Goal: Find contact information: Find contact information

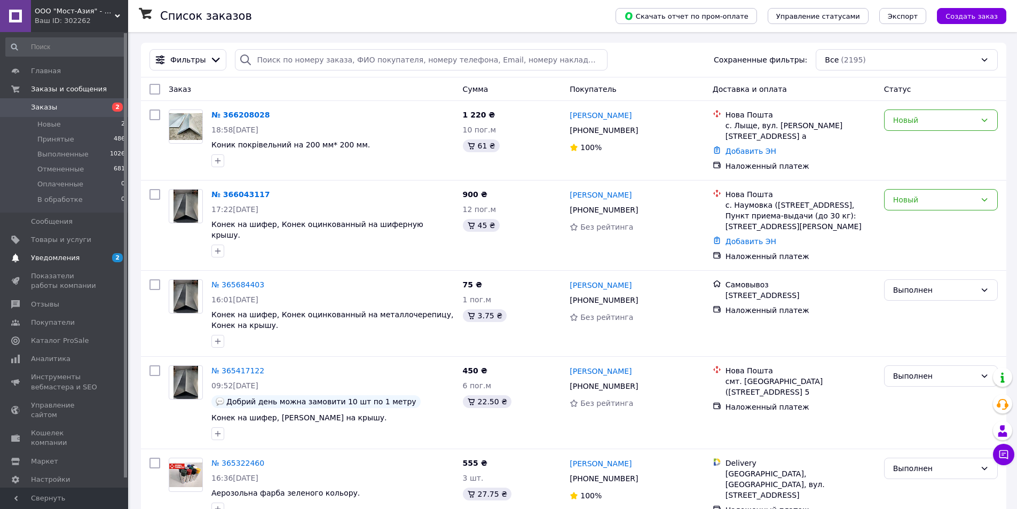
click at [57, 260] on span "Уведомления" at bounding box center [55, 258] width 49 height 10
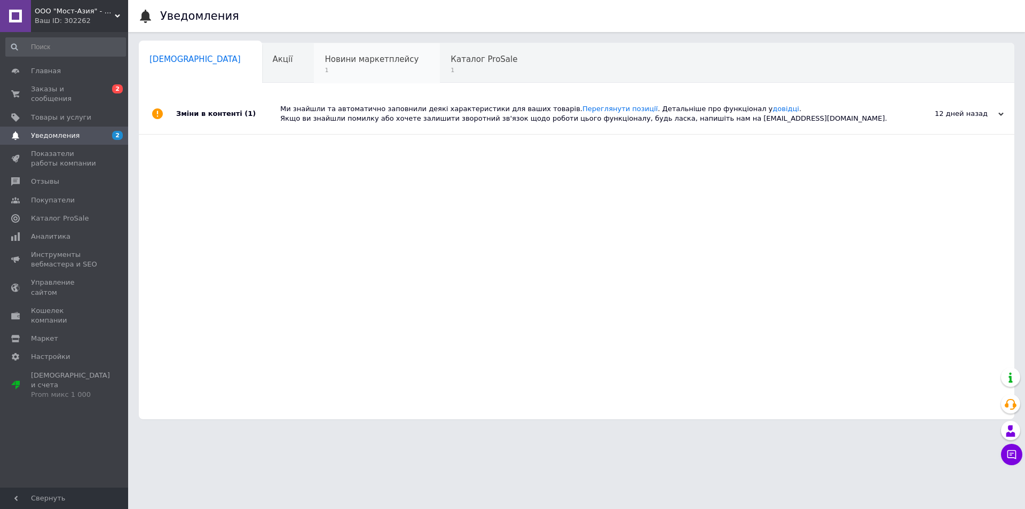
click at [325, 64] on span "Новини маркетплейсу" at bounding box center [372, 59] width 94 height 10
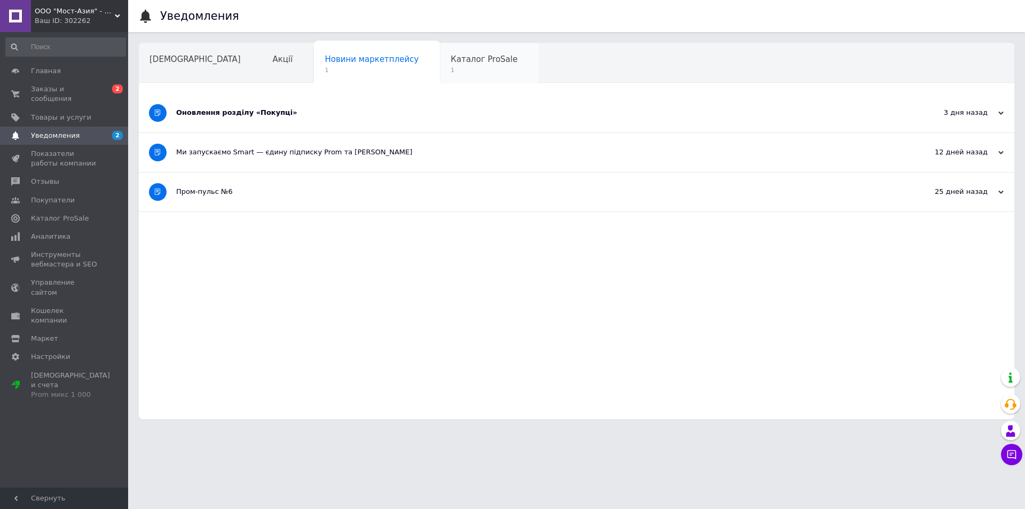
click at [451, 60] on span "Каталог ProSale" at bounding box center [484, 59] width 67 height 10
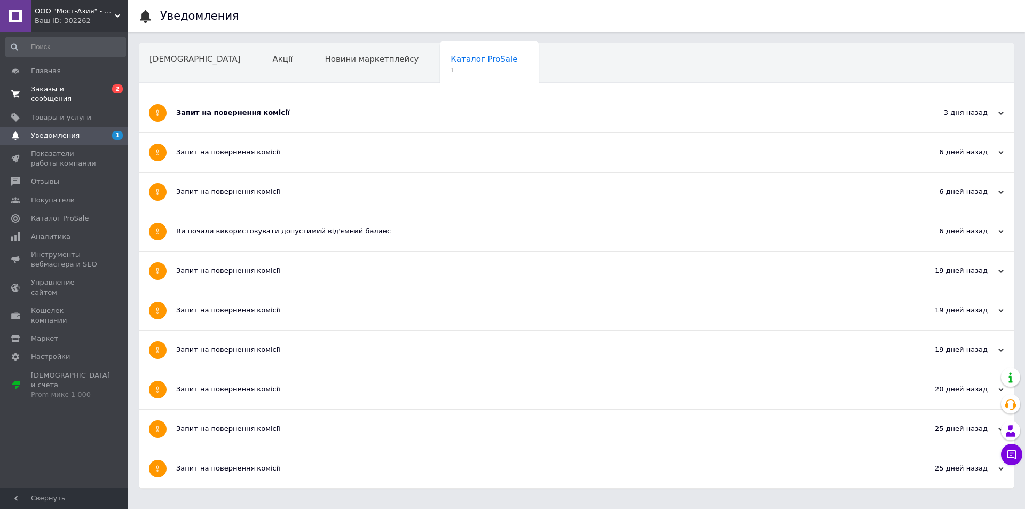
click at [64, 84] on span "Заказы и сообщения" at bounding box center [65, 93] width 68 height 19
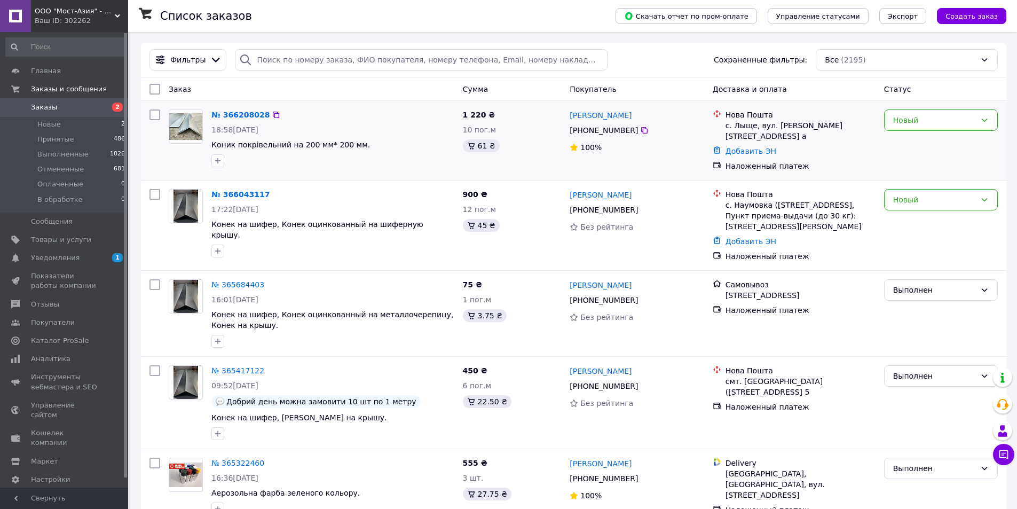
drag, startPoint x: 583, startPoint y: 130, endPoint x: 625, endPoint y: 133, distance: 41.8
click at [630, 133] on div "[PHONE_NUMBER]" at bounding box center [603, 130] width 73 height 15
copy div "0 99 478 40 87"
click at [193, 238] on div at bounding box center [185, 223] width 43 height 77
drag, startPoint x: 631, startPoint y: 206, endPoint x: 582, endPoint y: 203, distance: 49.7
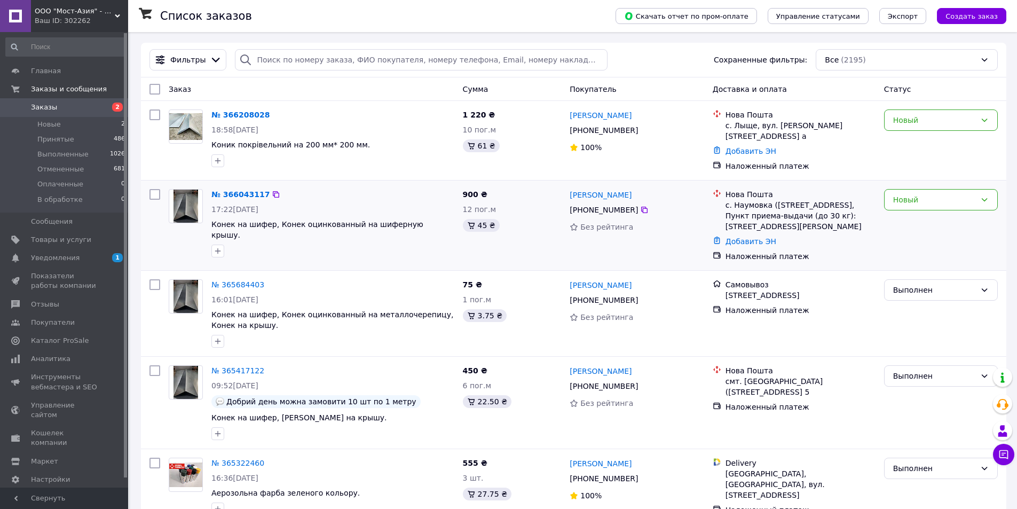
click at [582, 203] on div "[PHONE_NUMBER]" at bounding box center [603, 209] width 73 height 15
copy div "0 97 282 66 10"
click at [70, 262] on span "Уведомления" at bounding box center [55, 258] width 49 height 10
